Goal: Information Seeking & Learning: Check status

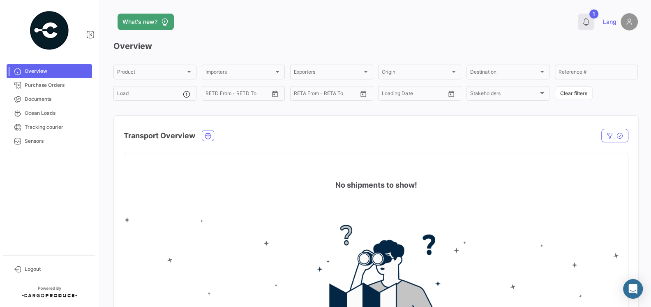
click at [586, 24] on icon at bounding box center [586, 22] width 8 height 8
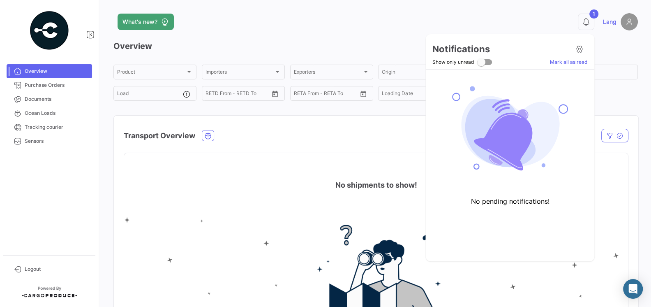
click at [284, 2] on div at bounding box center [325, 153] width 651 height 307
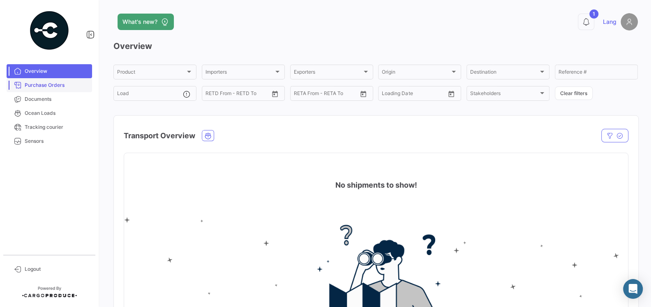
click at [63, 83] on span "Purchase Orders" at bounding box center [57, 84] width 64 height 7
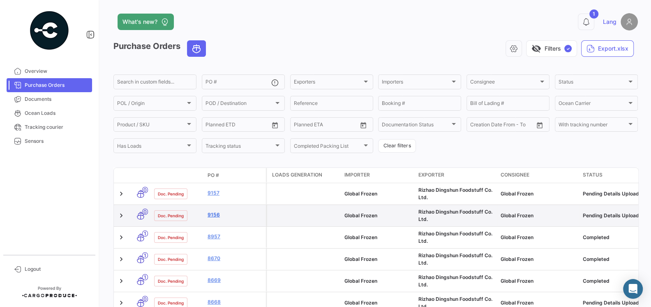
click at [214, 216] on link "9156" at bounding box center [235, 214] width 55 height 7
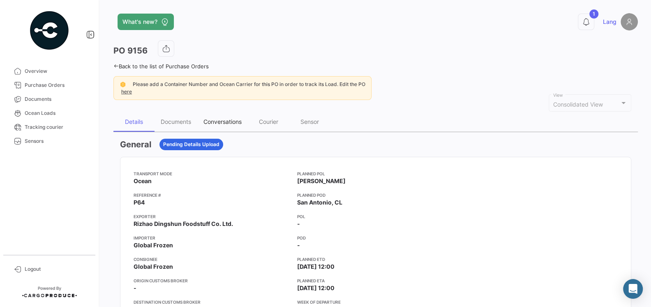
click at [220, 118] on div "Conversations" at bounding box center [223, 121] width 38 height 7
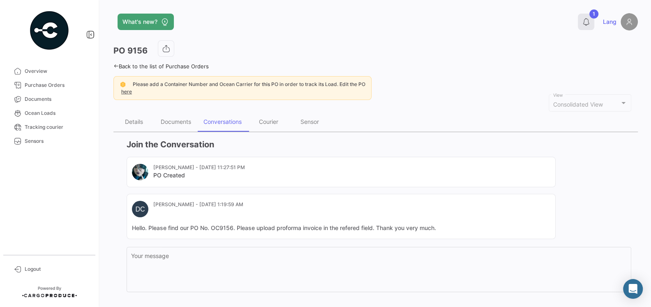
click at [586, 20] on icon at bounding box center [586, 22] width 8 height 8
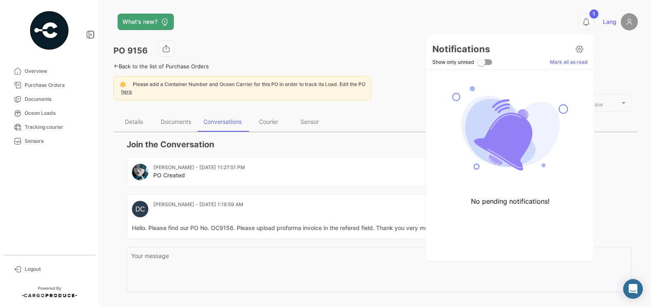
click at [361, 154] on div at bounding box center [325, 153] width 651 height 307
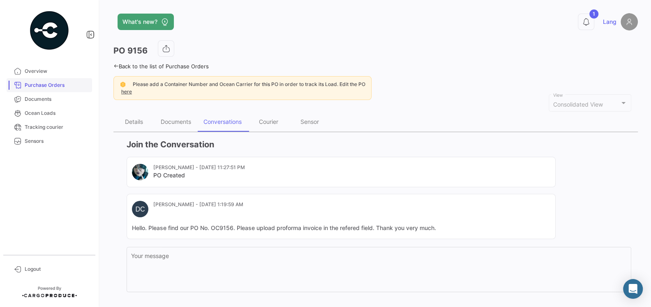
click at [54, 81] on link "Purchase Orders" at bounding box center [50, 85] width 86 height 14
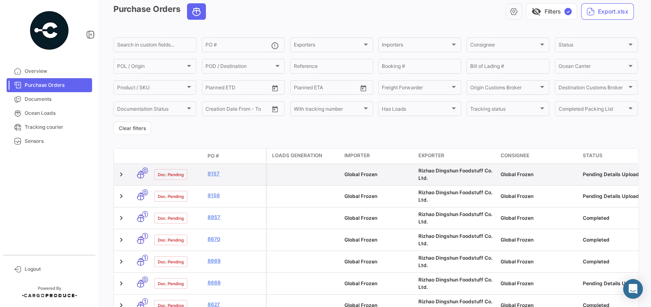
scroll to position [42, 0]
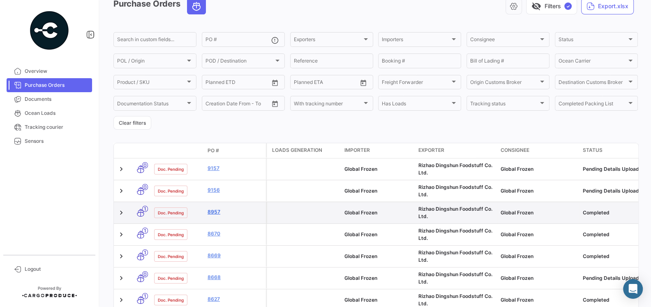
click at [215, 213] on link "8957" at bounding box center [235, 211] width 55 height 7
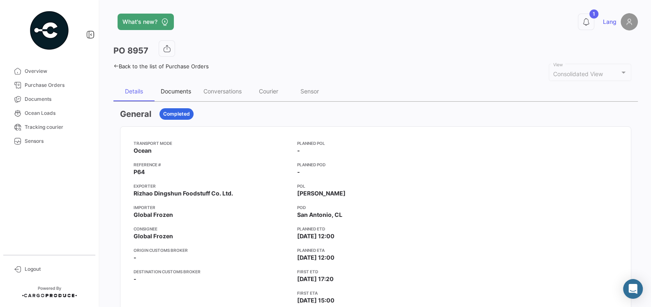
click at [178, 94] on div "Documents" at bounding box center [176, 91] width 43 height 20
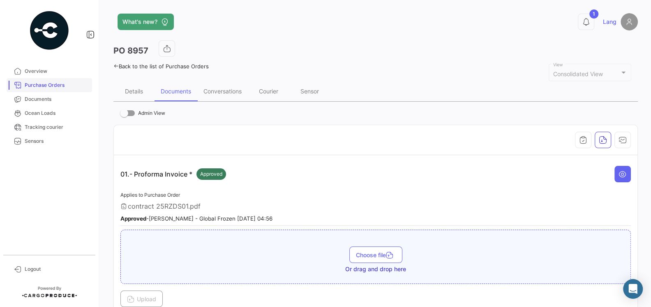
click at [44, 80] on link "Purchase Orders" at bounding box center [50, 85] width 86 height 14
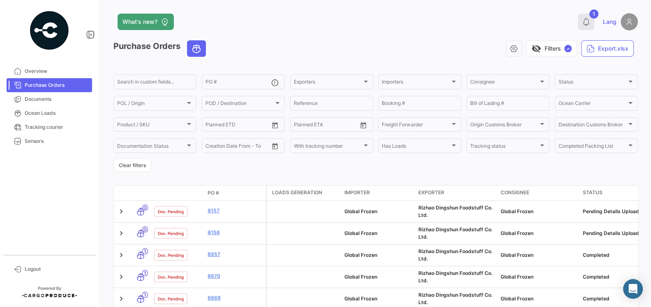
click at [590, 27] on button "1" at bounding box center [586, 22] width 16 height 16
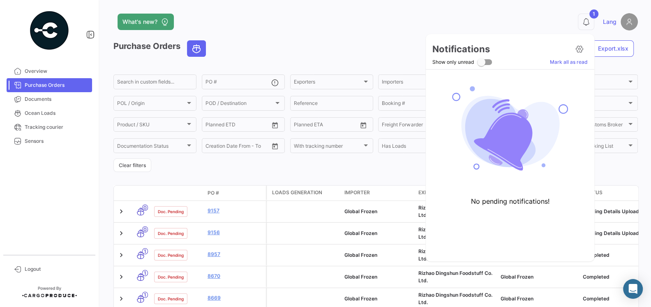
click at [482, 65] on span at bounding box center [481, 62] width 8 height 8
click at [482, 65] on input "Show only unread" at bounding box center [481, 65] width 0 height 0
click at [482, 65] on label "Show only unread" at bounding box center [463, 62] width 60 height 10
click at [482, 65] on input "Show only unread" at bounding box center [481, 65] width 0 height 0
checkbox input "false"
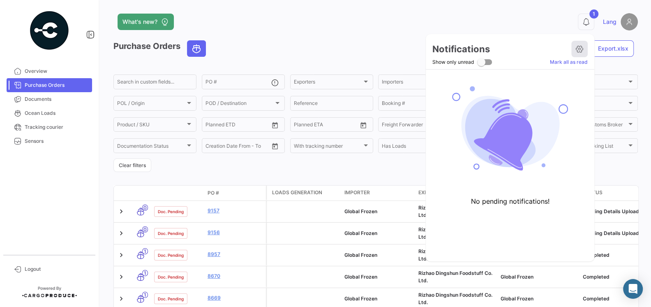
click at [581, 50] on icon at bounding box center [580, 49] width 8 height 8
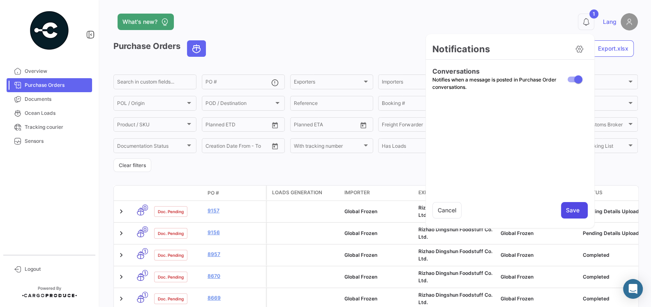
click at [569, 205] on button "Save" at bounding box center [574, 210] width 27 height 16
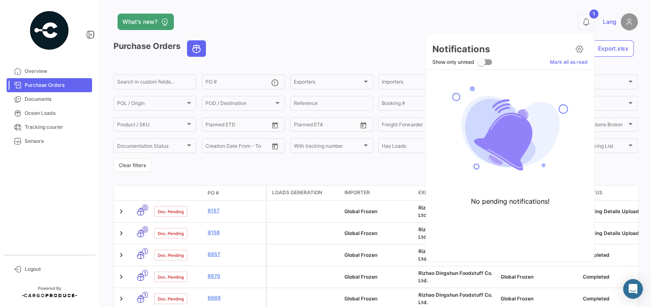
click at [331, 36] on div at bounding box center [325, 153] width 651 height 307
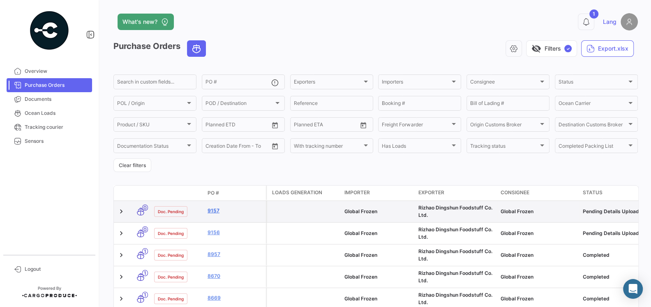
click at [215, 209] on link "9157" at bounding box center [235, 210] width 55 height 7
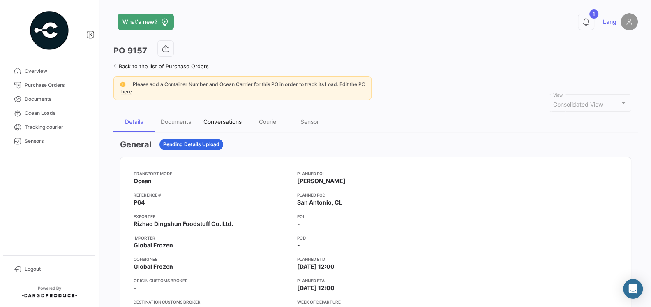
click at [220, 121] on div "Conversations" at bounding box center [223, 121] width 38 height 7
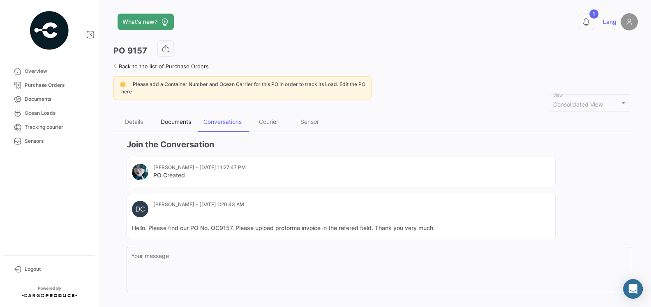
click at [169, 118] on div "Documents" at bounding box center [176, 121] width 30 height 7
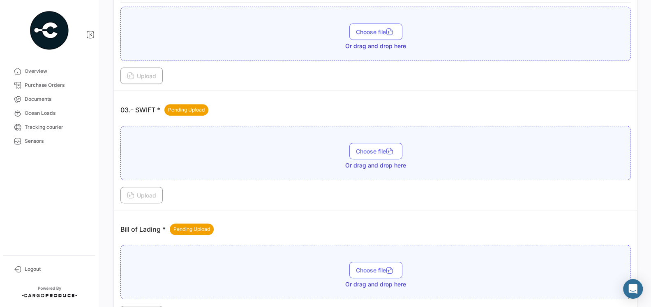
scroll to position [444, 0]
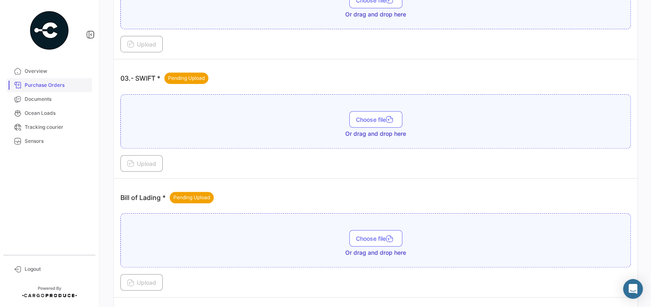
click at [44, 87] on span "Purchase Orders" at bounding box center [57, 84] width 64 height 7
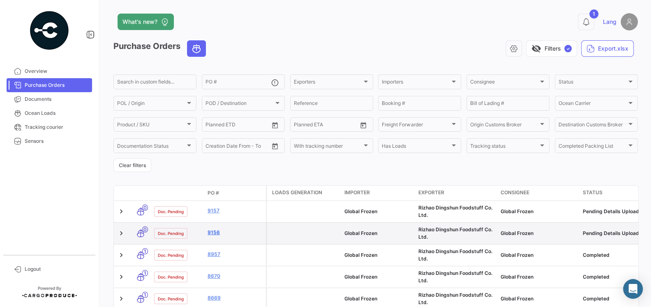
click at [213, 233] on link "9156" at bounding box center [235, 232] width 55 height 7
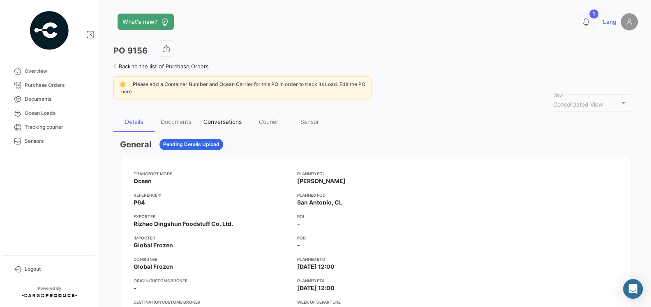
click at [229, 119] on div "Conversations" at bounding box center [223, 121] width 38 height 7
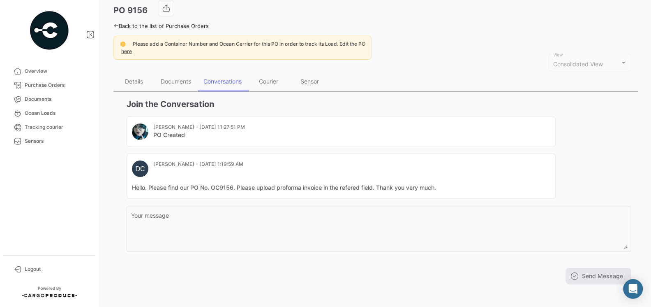
scroll to position [42, 0]
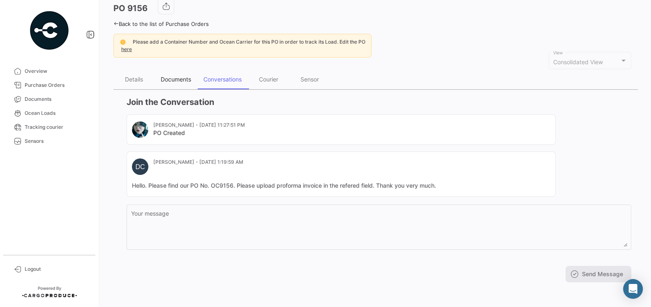
click at [173, 78] on div "Documents" at bounding box center [176, 79] width 30 height 7
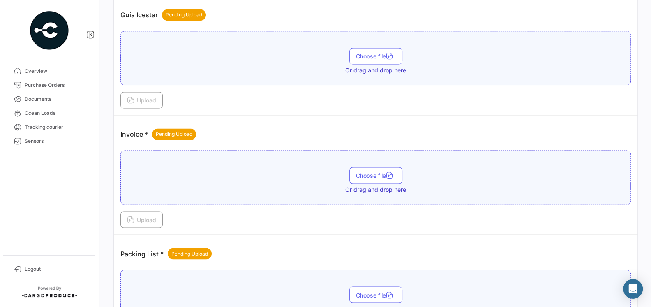
scroll to position [1111, 0]
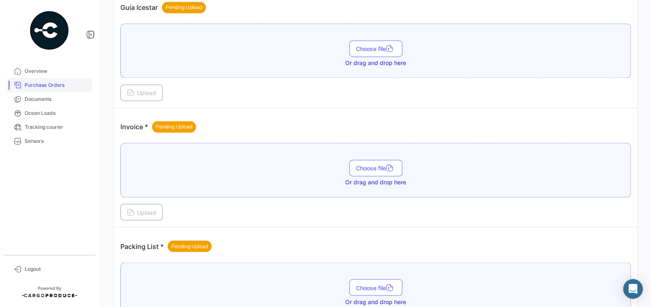
click at [55, 84] on span "Purchase Orders" at bounding box center [57, 84] width 64 height 7
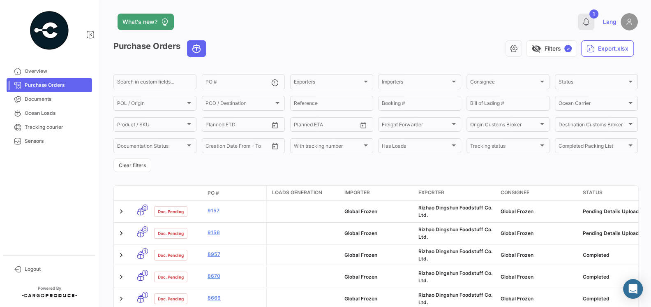
click at [587, 25] on icon at bounding box center [586, 22] width 8 height 8
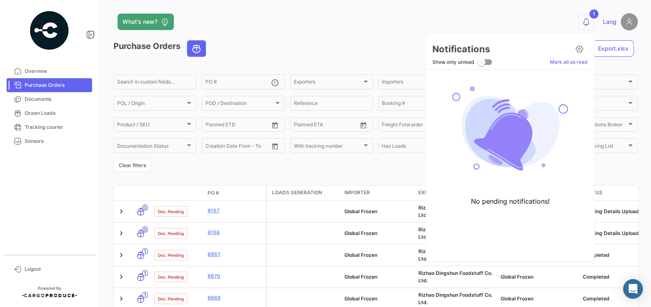
click at [203, 164] on div at bounding box center [325, 153] width 651 height 307
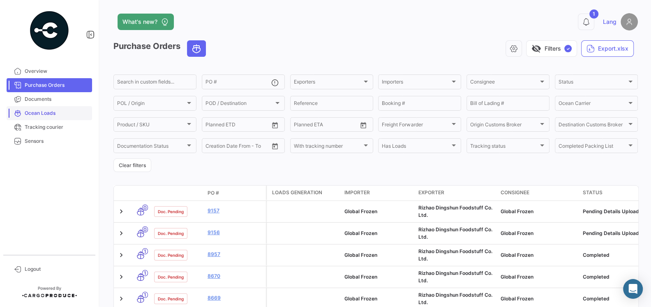
click at [57, 115] on span "Ocean Loads" at bounding box center [57, 112] width 64 height 7
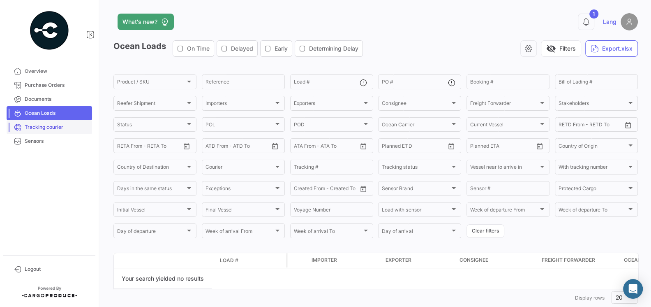
click at [56, 131] on link "Tracking courier" at bounding box center [50, 127] width 86 height 14
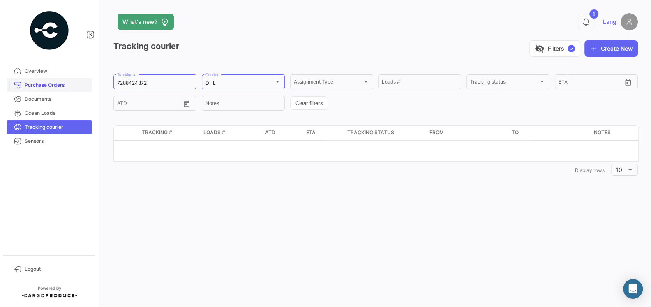
click at [44, 83] on span "Purchase Orders" at bounding box center [57, 84] width 64 height 7
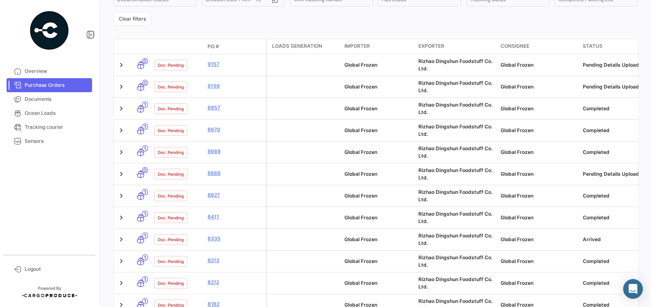
scroll to position [162, 0]
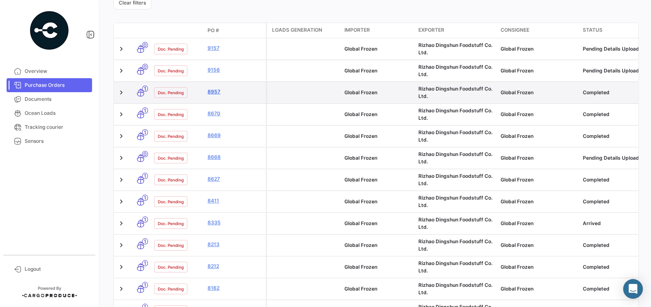
click at [217, 91] on link "8957" at bounding box center [235, 91] width 55 height 7
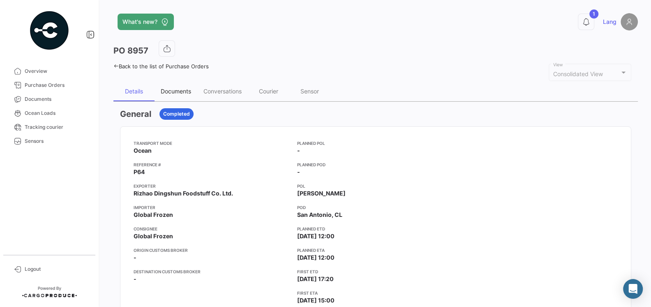
click at [178, 92] on div "Documents" at bounding box center [176, 91] width 30 height 7
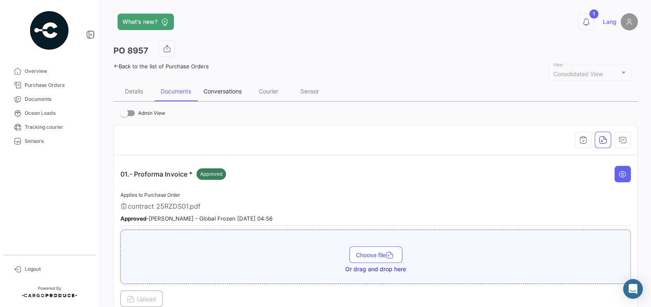
click at [224, 92] on div "Conversations" at bounding box center [223, 91] width 38 height 7
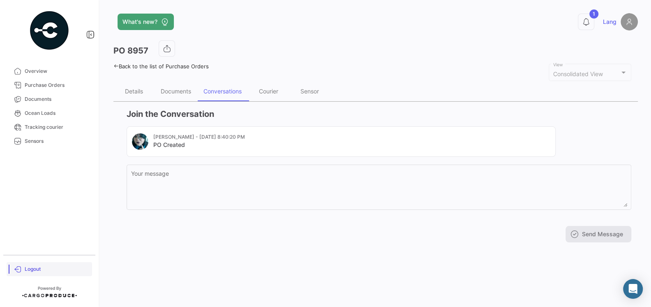
click at [25, 267] on span "Logout" at bounding box center [57, 268] width 64 height 7
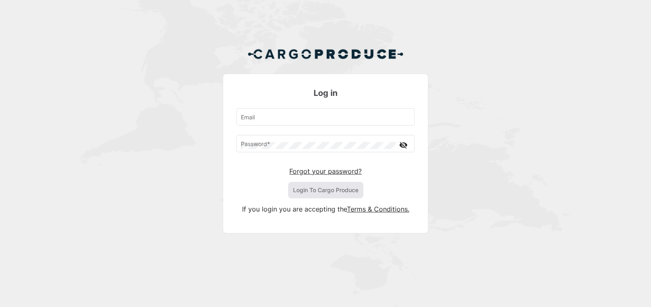
type input "[EMAIL_ADDRESS][DOMAIN_NAME]"
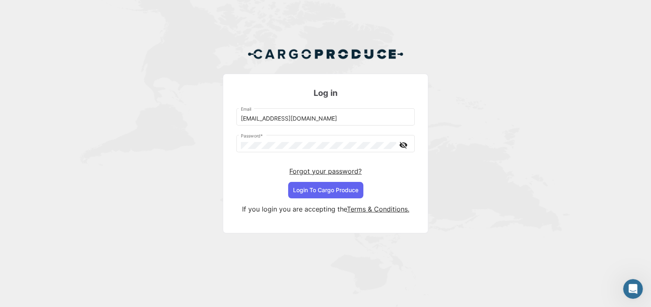
click at [403, 60] on img at bounding box center [326, 54] width 156 height 20
click at [310, 192] on button "Login To Cargo Produce" at bounding box center [325, 190] width 75 height 16
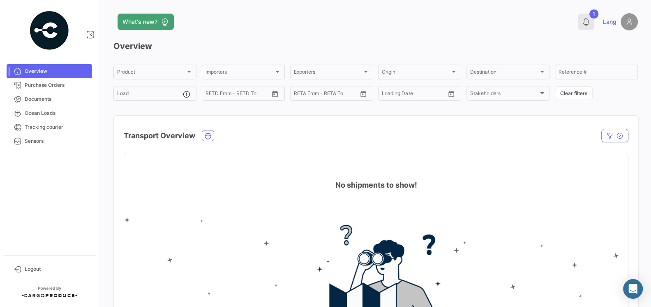
click at [586, 24] on icon at bounding box center [586, 22] width 8 height 8
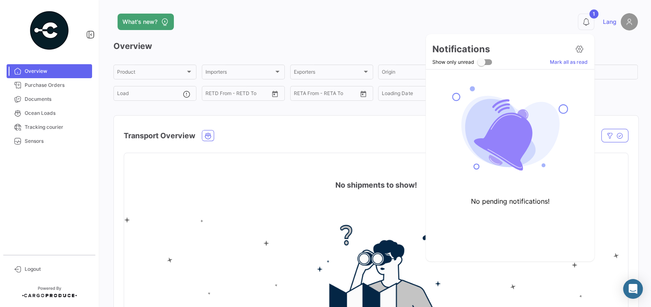
click at [488, 60] on span at bounding box center [484, 62] width 15 height 6
click at [482, 65] on input "Show only unread" at bounding box center [481, 65] width 0 height 0
click at [504, 144] on img at bounding box center [510, 128] width 137 height 104
click at [561, 63] on link "Mark all as read" at bounding box center [569, 61] width 38 height 7
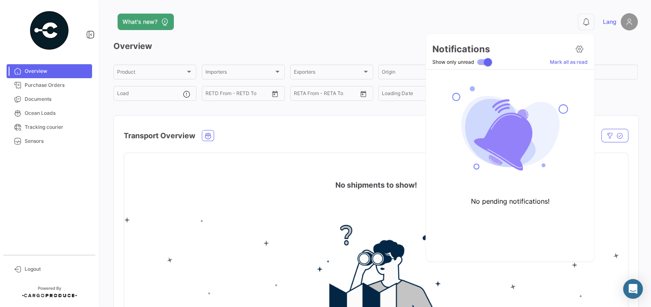
click at [561, 63] on link "Mark all as read" at bounding box center [569, 61] width 38 height 7
click at [489, 65] on span at bounding box center [488, 62] width 8 height 8
click at [482, 65] on input "Show only unread" at bounding box center [481, 65] width 0 height 0
click at [489, 65] on label "Show only unread" at bounding box center [463, 62] width 60 height 10
click at [482, 65] on input "Show only unread" at bounding box center [481, 65] width 0 height 0
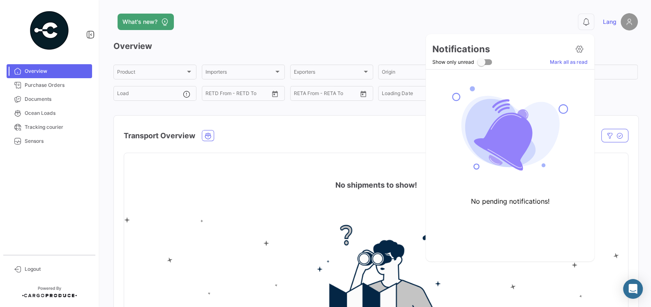
checkbox input "true"
click at [262, 139] on div at bounding box center [325, 153] width 651 height 307
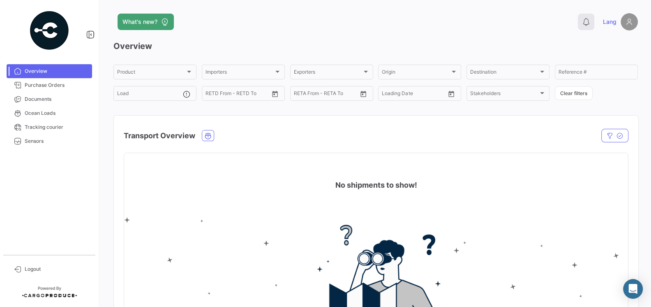
click at [585, 23] on icon at bounding box center [586, 22] width 8 height 8
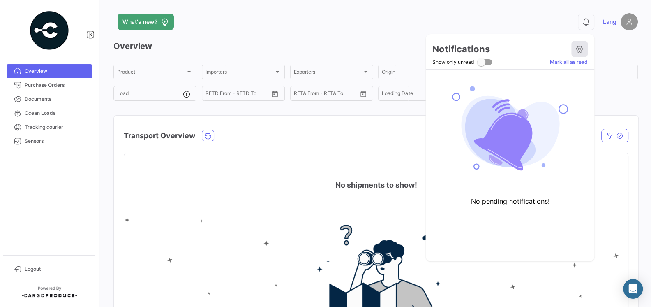
click at [580, 49] on icon at bounding box center [580, 49] width 8 height 8
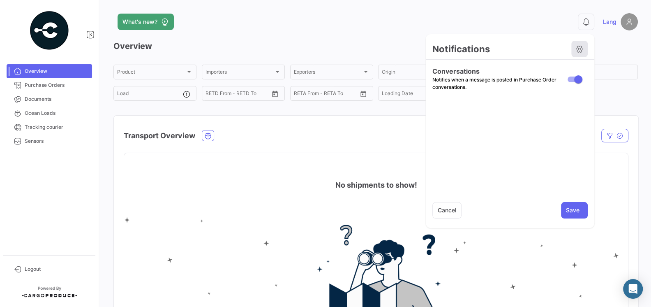
click at [583, 47] on icon at bounding box center [580, 49] width 8 height 8
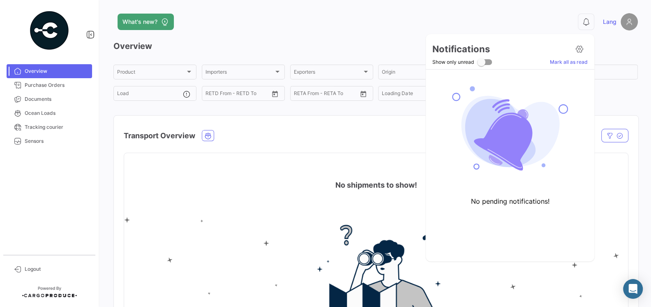
click at [483, 63] on span at bounding box center [481, 62] width 8 height 8
click at [482, 65] on input "Show only unread" at bounding box center [481, 65] width 0 height 0
checkbox input "true"
click at [581, 48] on icon at bounding box center [580, 49] width 8 height 8
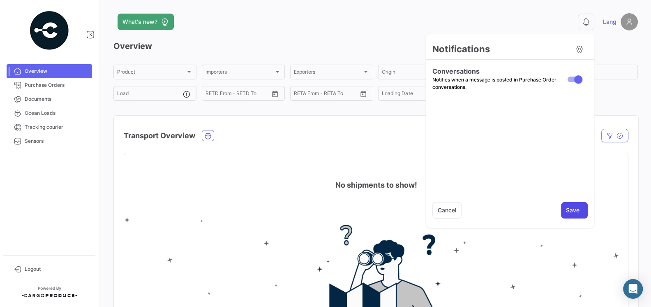
click at [568, 210] on button "Save" at bounding box center [574, 210] width 27 height 16
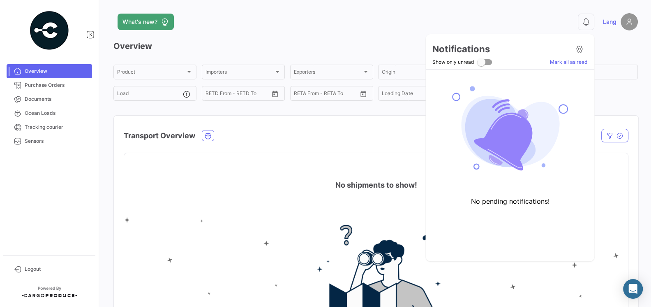
click at [372, 141] on div at bounding box center [325, 153] width 651 height 307
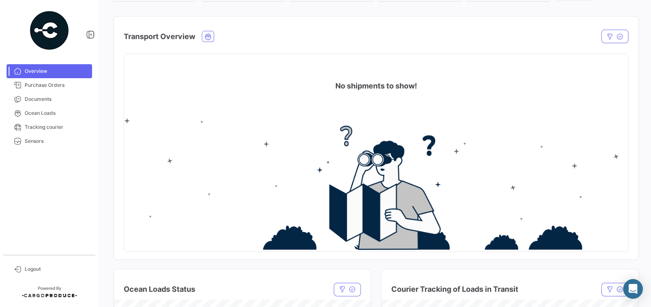
scroll to position [132, 0]
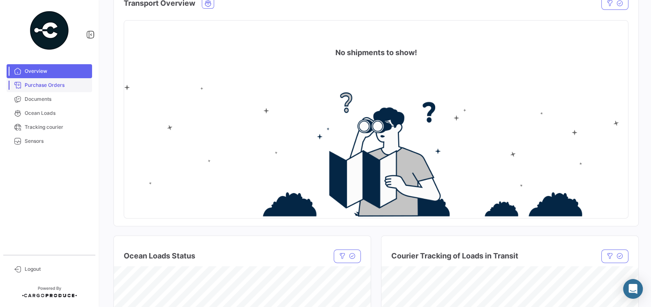
click at [60, 85] on span "Purchase Orders" at bounding box center [57, 84] width 64 height 7
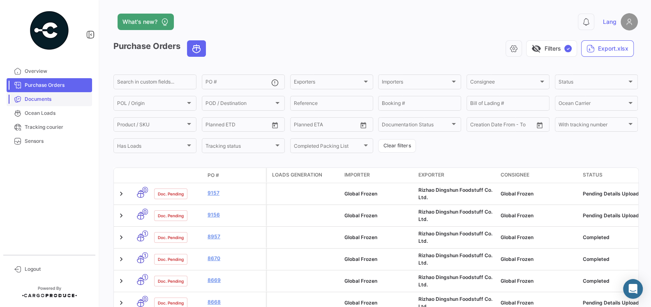
click at [51, 96] on span "Documents" at bounding box center [57, 98] width 64 height 7
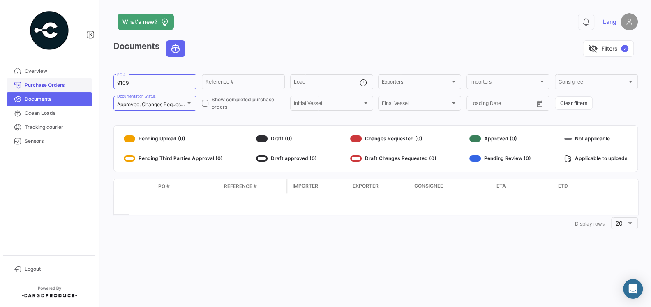
click at [54, 90] on link "Purchase Orders" at bounding box center [50, 85] width 86 height 14
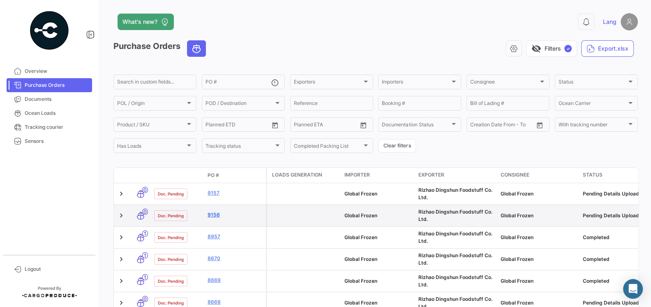
click at [211, 215] on link "9156" at bounding box center [235, 214] width 55 height 7
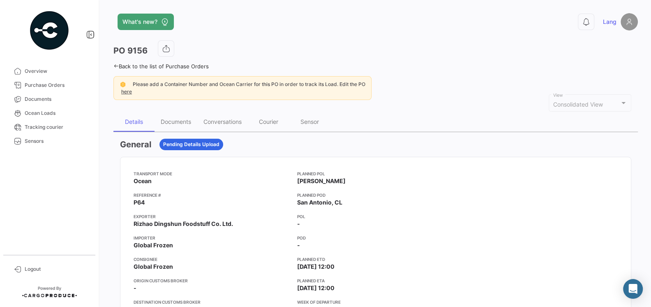
click at [223, 185] on div "Transport mode Ocean Reference # P64 Exporter Rizhao Dingshun Foodstuff Co. Ltd…" at bounding box center [212, 255] width 157 height 171
click at [176, 126] on div "Documents" at bounding box center [176, 122] width 43 height 20
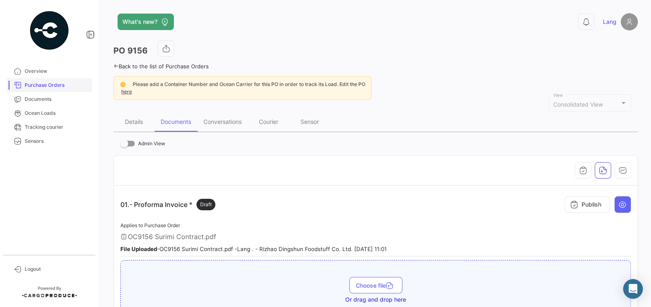
click at [39, 83] on span "Purchase Orders" at bounding box center [57, 84] width 64 height 7
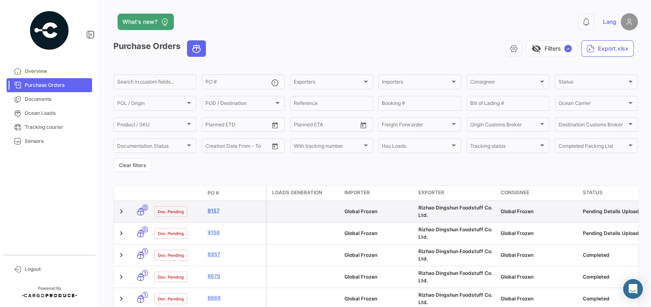
click at [218, 211] on link "9157" at bounding box center [235, 210] width 55 height 7
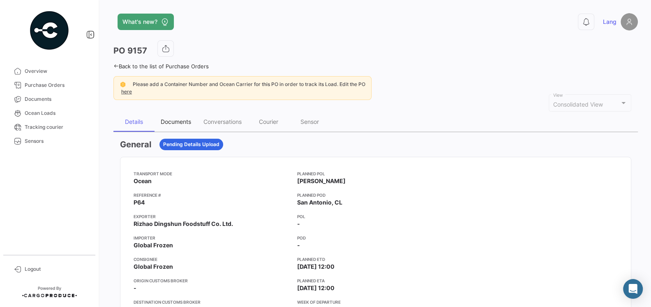
click at [168, 122] on div "Documents" at bounding box center [176, 121] width 30 height 7
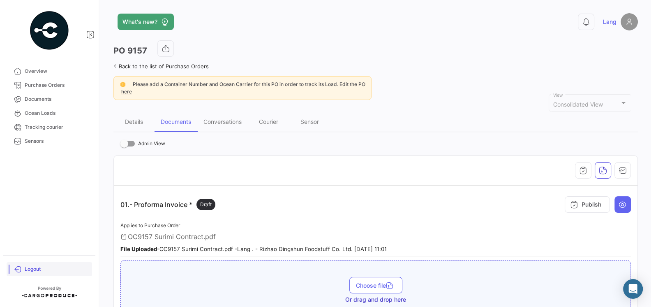
click at [35, 270] on span "Logout" at bounding box center [57, 268] width 64 height 7
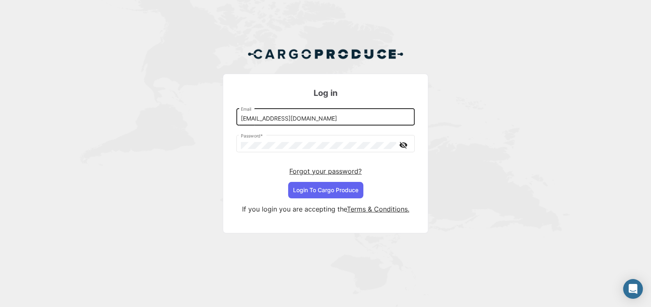
click at [294, 122] on input "[EMAIL_ADDRESS][DOMAIN_NAME]" at bounding box center [326, 118] width 170 height 7
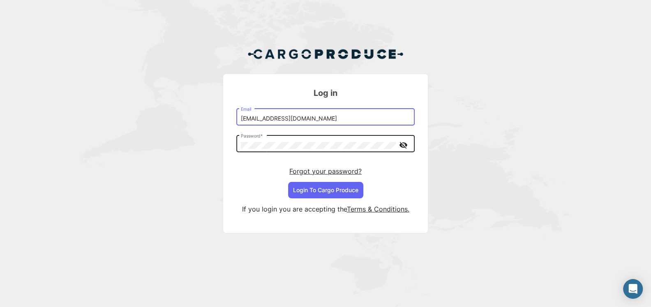
type input "[EMAIL_ADDRESS][DOMAIN_NAME]"
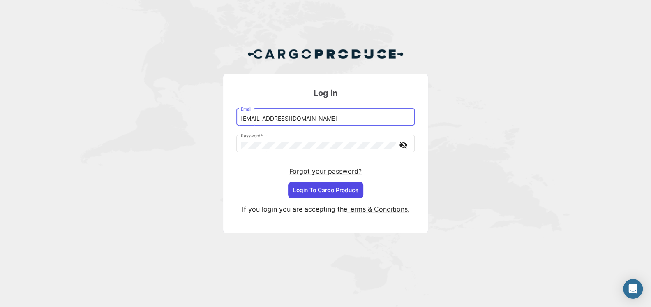
click at [325, 191] on button "Login To Cargo Produce" at bounding box center [325, 190] width 75 height 16
